Goal: Information Seeking & Learning: Find specific fact

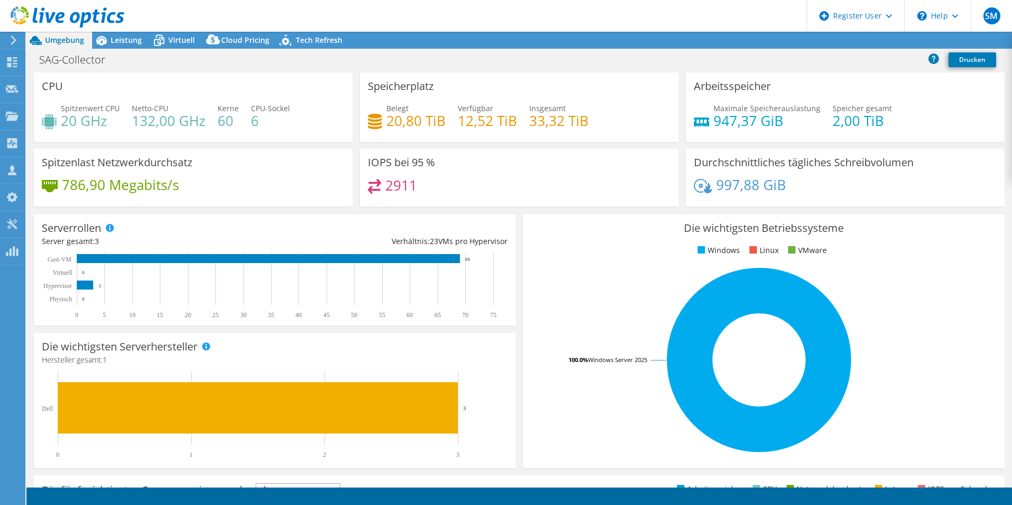
select select "USD"
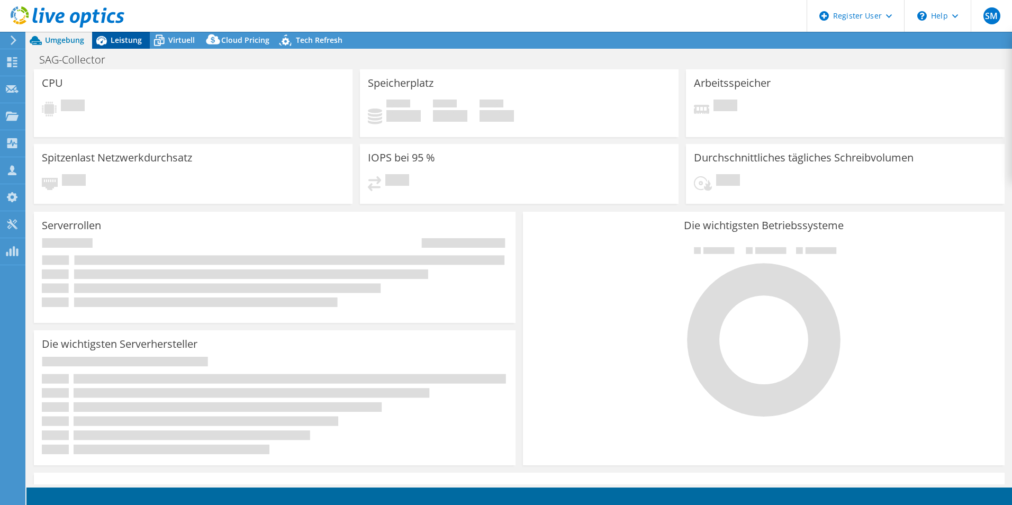
select select "USD"
click at [132, 43] on span "Leistung" at bounding box center [126, 40] width 31 height 10
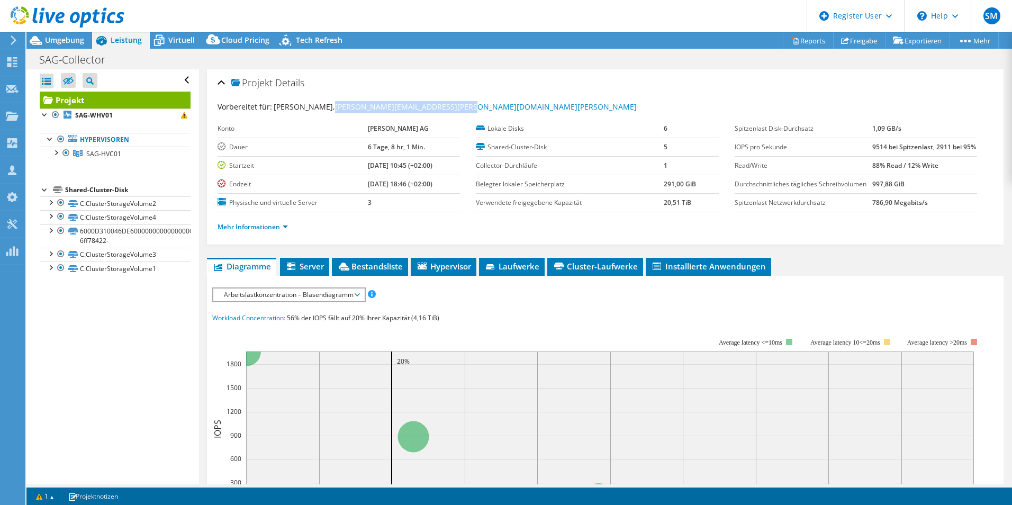
drag, startPoint x: 435, startPoint y: 108, endPoint x: 328, endPoint y: 112, distance: 108.0
click at [328, 112] on div "Vorbereitet für: Marco Ritscher, marco.ritscher@sag-schlagbaum.com" at bounding box center [604, 107] width 775 height 12
copy link "[PERSON_NAME][EMAIL_ADDRESS][PERSON_NAME][DOMAIN_NAME][PERSON_NAME]"
click at [10, 172] on icon at bounding box center [12, 170] width 13 height 10
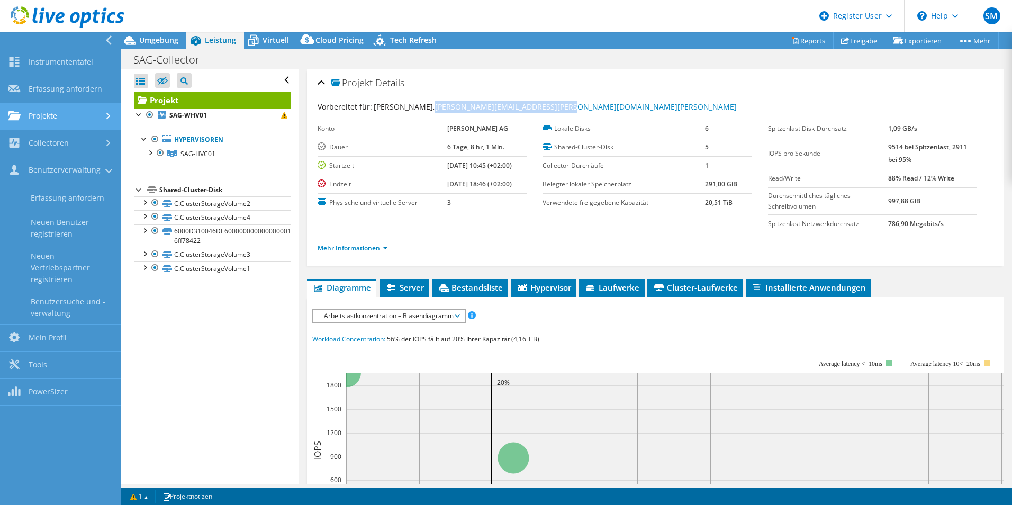
click at [63, 122] on link "Projekte" at bounding box center [60, 116] width 121 height 27
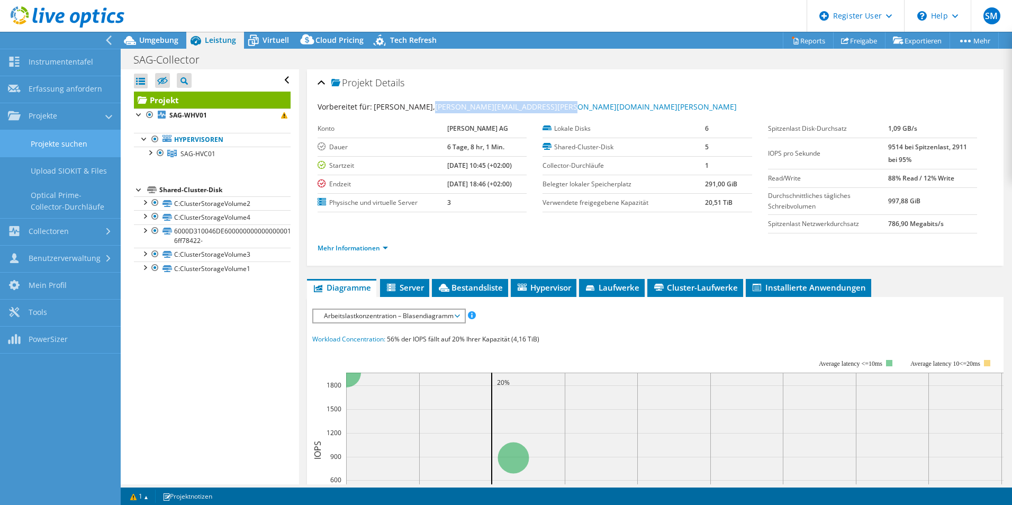
click at [70, 144] on link "Projekte suchen" at bounding box center [60, 143] width 121 height 27
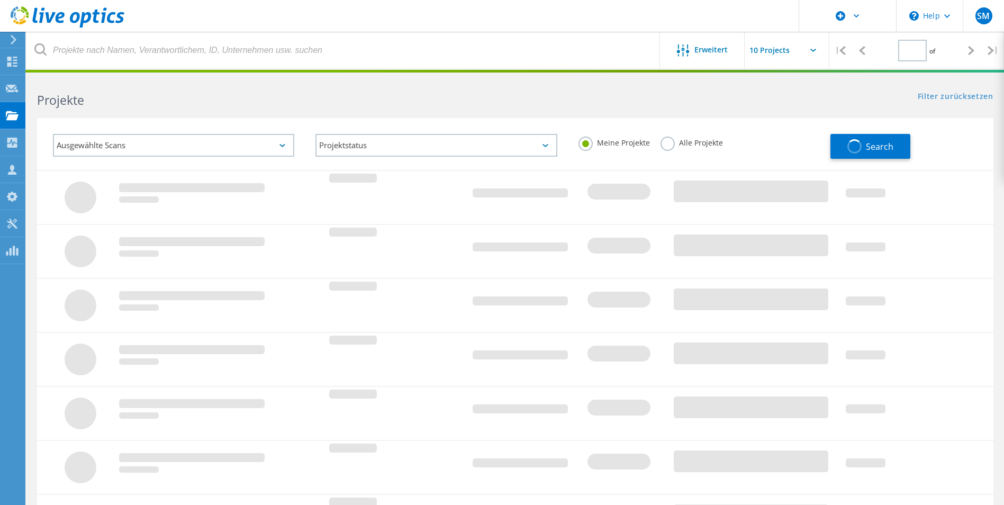
type input "1"
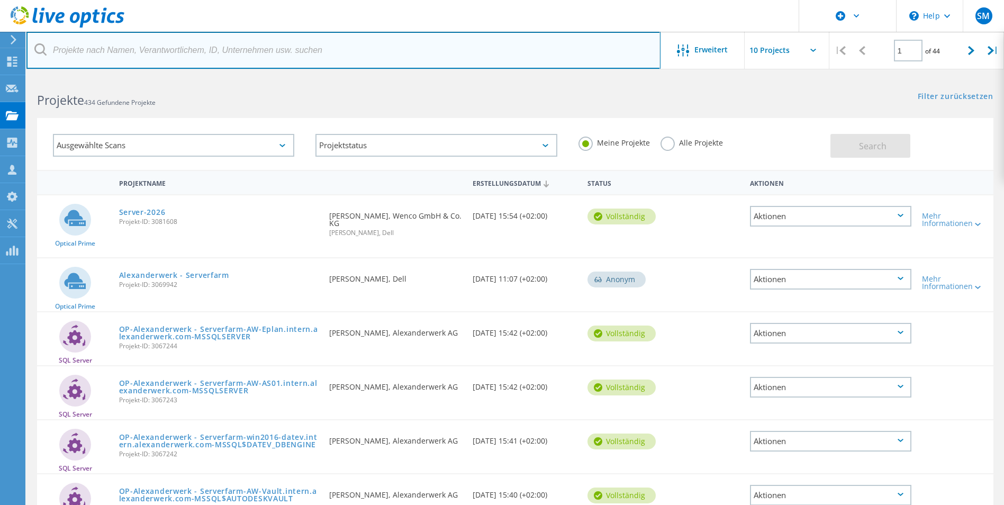
click at [170, 52] on input "text" at bounding box center [343, 50] width 634 height 37
paste input "[PERSON_NAME][EMAIL_ADDRESS][PERSON_NAME][DOMAIN_NAME][PERSON_NAME]"
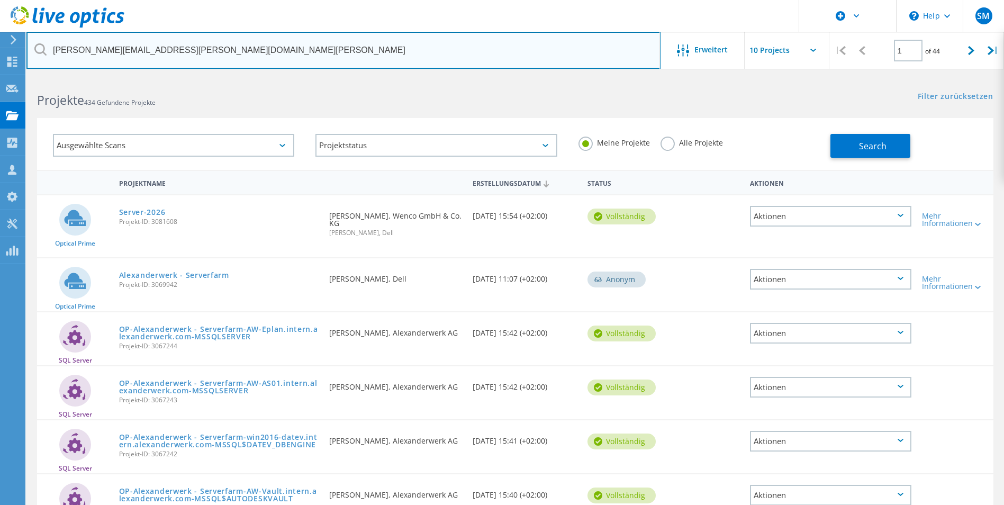
type input "[PERSON_NAME][EMAIL_ADDRESS][PERSON_NAME][DOMAIN_NAME][PERSON_NAME]"
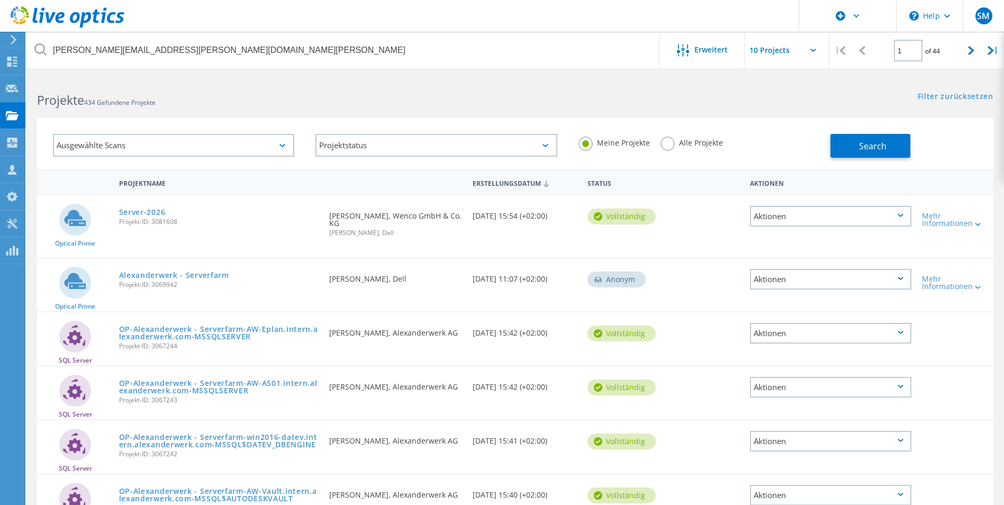
click at [669, 147] on label "Alle Projekte" at bounding box center [691, 142] width 62 height 10
click at [0, 0] on input "Alle Projekte" at bounding box center [0, 0] width 0 height 0
click at [840, 148] on button "Search" at bounding box center [870, 146] width 80 height 24
